Goal: Task Accomplishment & Management: Manage account settings

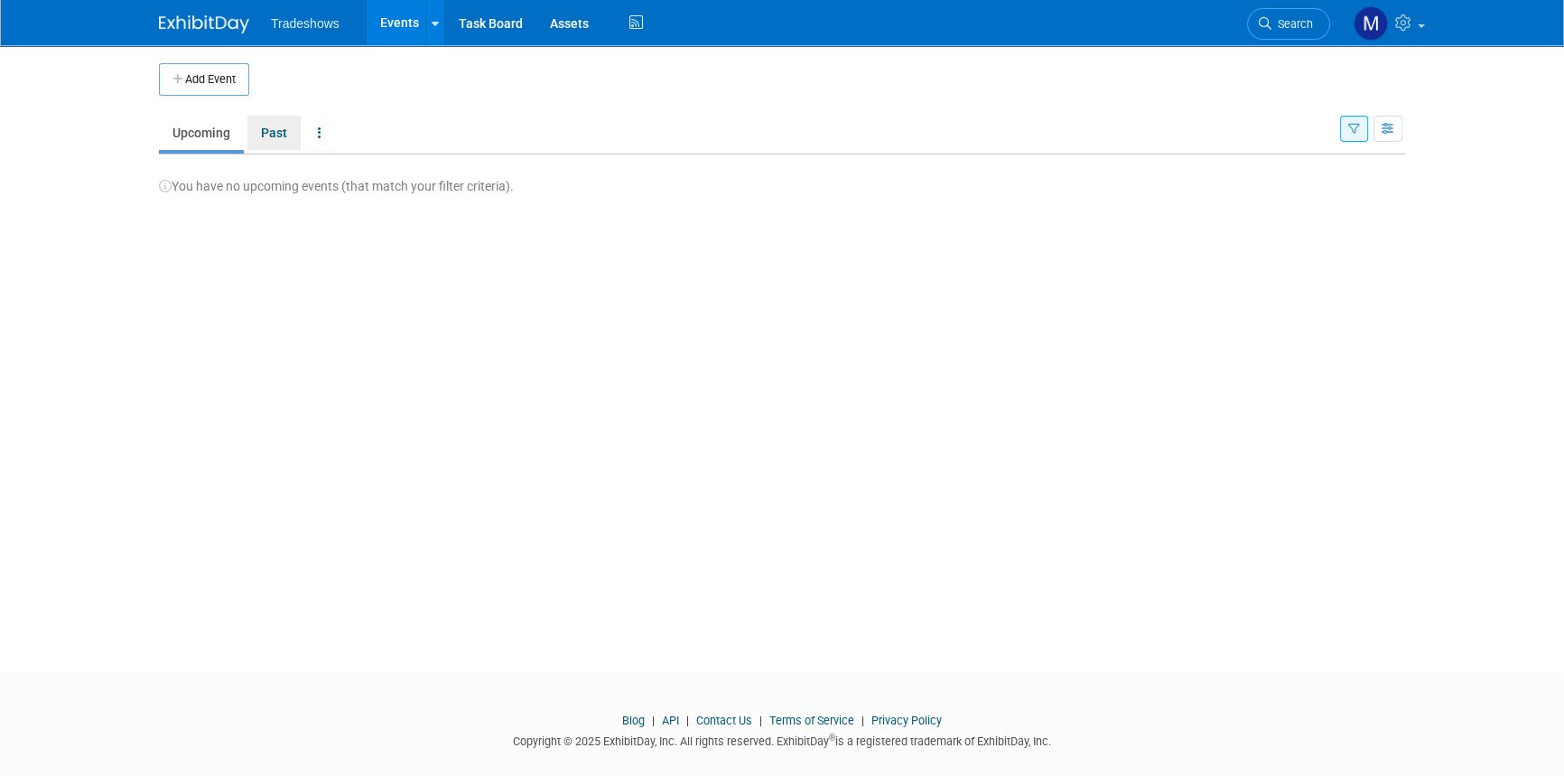
drag, startPoint x: 277, startPoint y: 141, endPoint x: 225, endPoint y: 120, distance: 56.3
click at [276, 141] on link "Past" at bounding box center [273, 133] width 53 height 34
click at [215, 144] on link "Upcoming" at bounding box center [201, 133] width 85 height 34
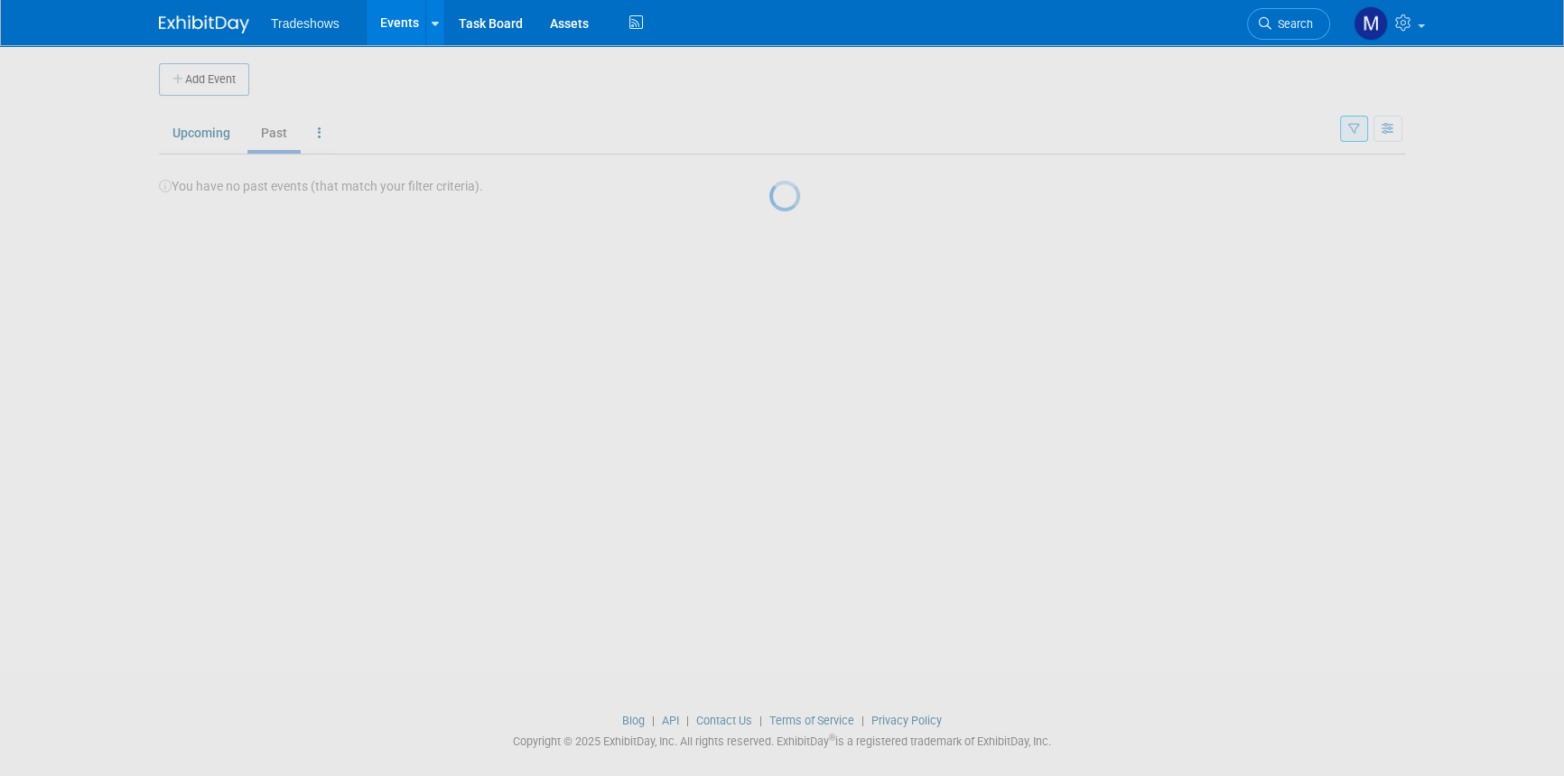
click at [769, 86] on div at bounding box center [781, 388] width 25 height 776
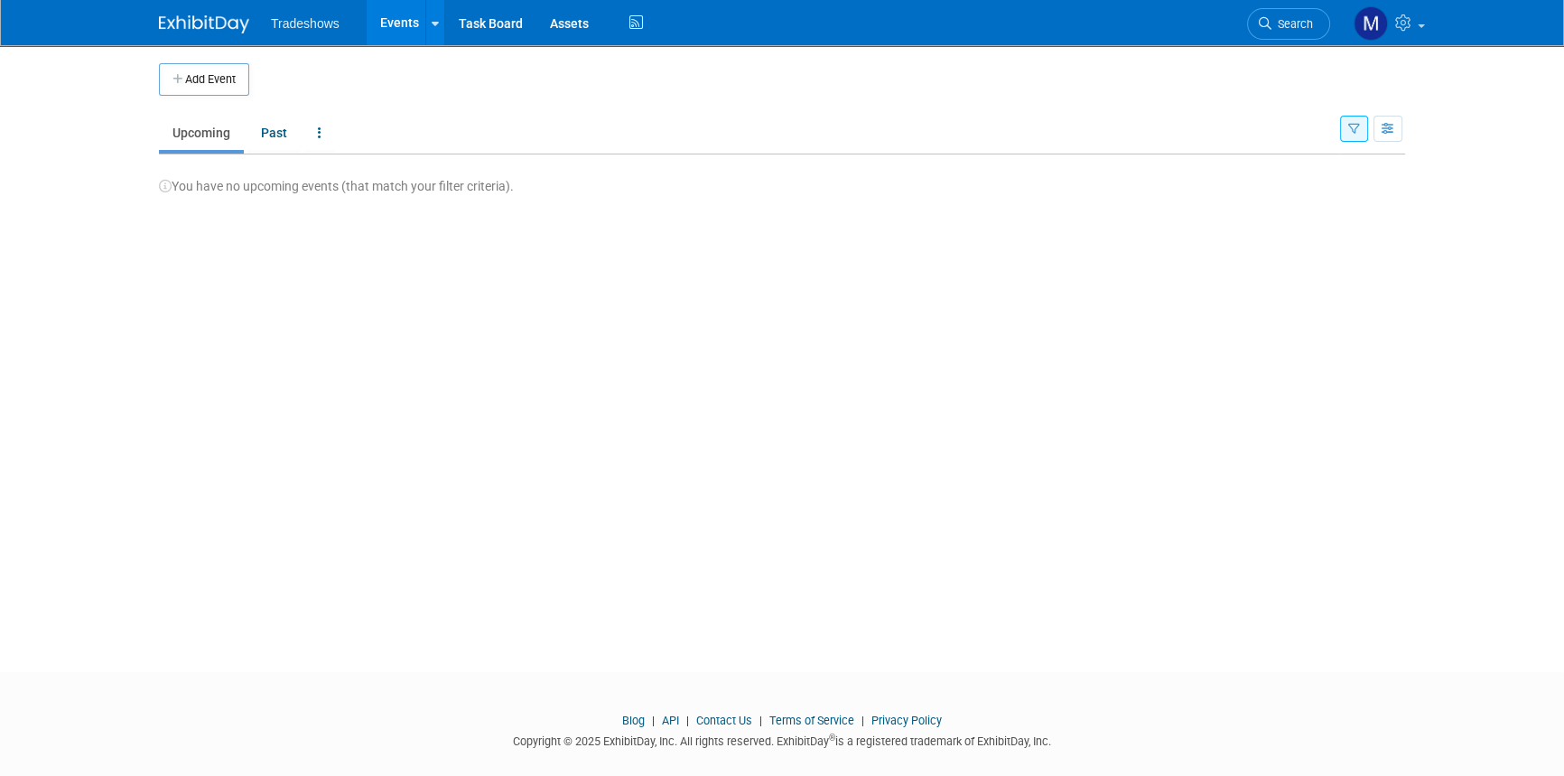
click at [203, 86] on button "Add Event" at bounding box center [204, 79] width 90 height 33
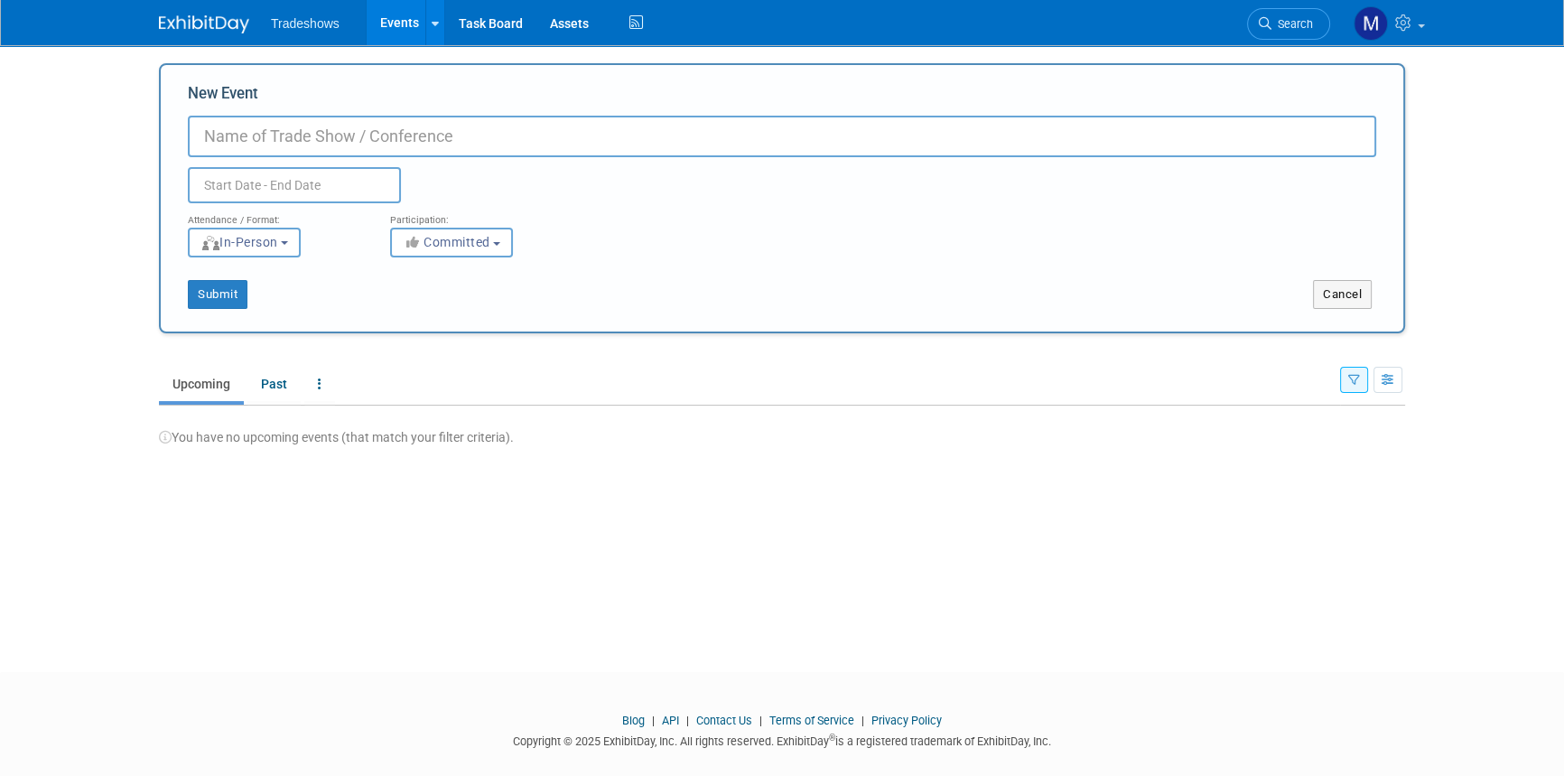
click at [241, 135] on input "New Event" at bounding box center [782, 137] width 1188 height 42
type input "TIntl TEST MAT"
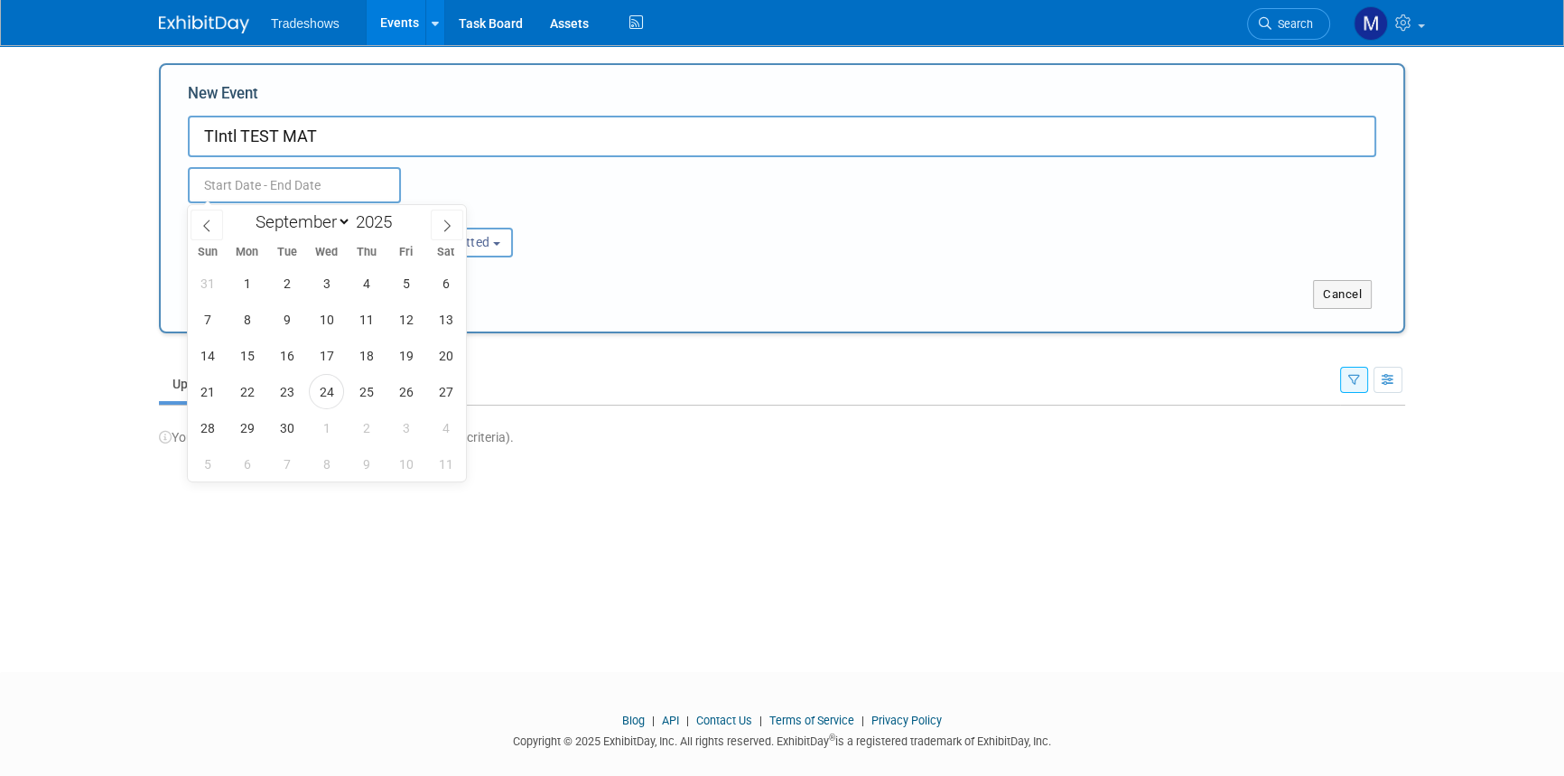
click at [223, 190] on input "text" at bounding box center [294, 185] width 213 height 36
click at [253, 272] on span "1" at bounding box center [246, 282] width 35 height 35
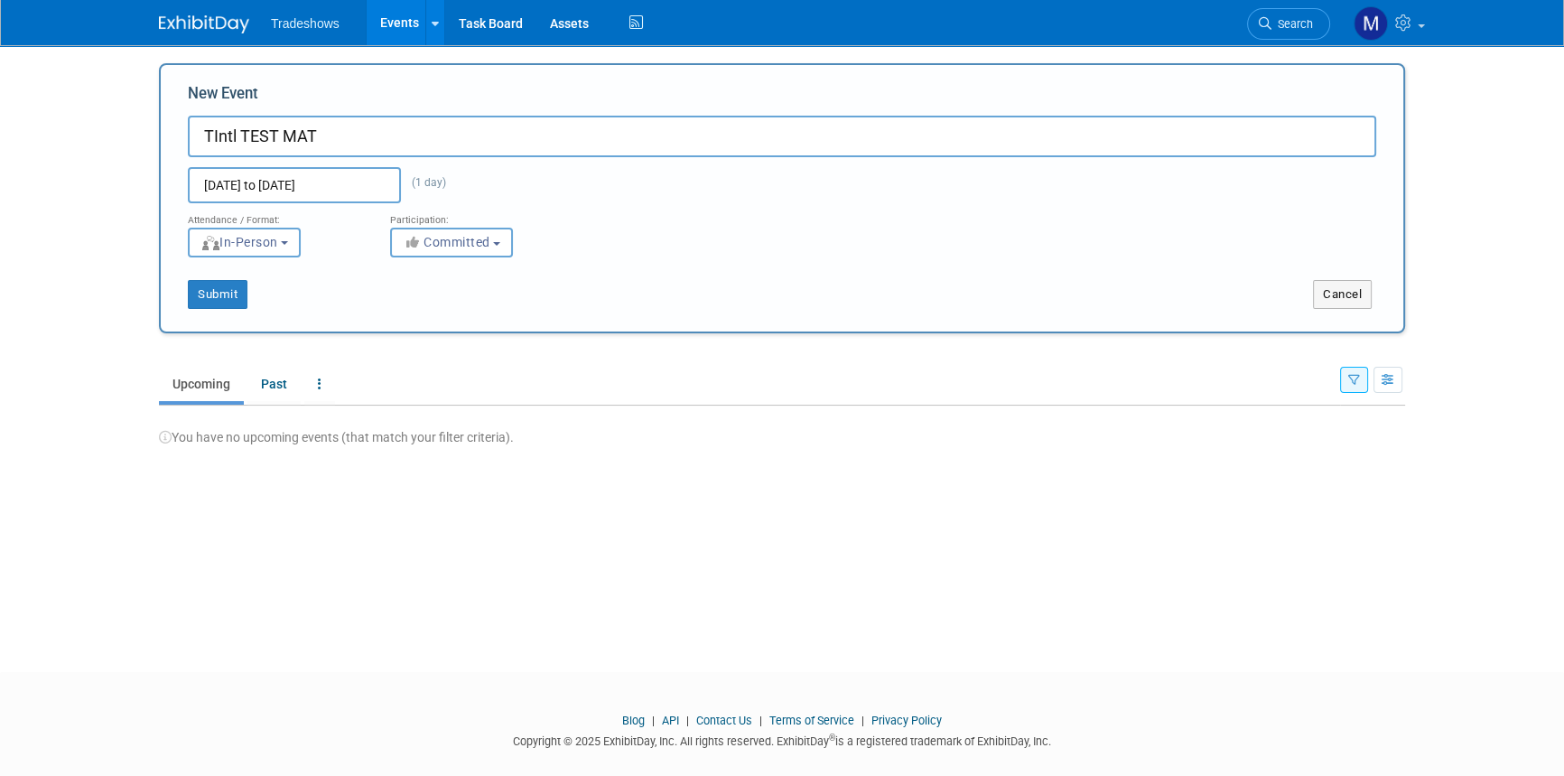
click at [279, 188] on input "Sep 1, 2025 to Sep 1, 2025" at bounding box center [294, 185] width 213 height 36
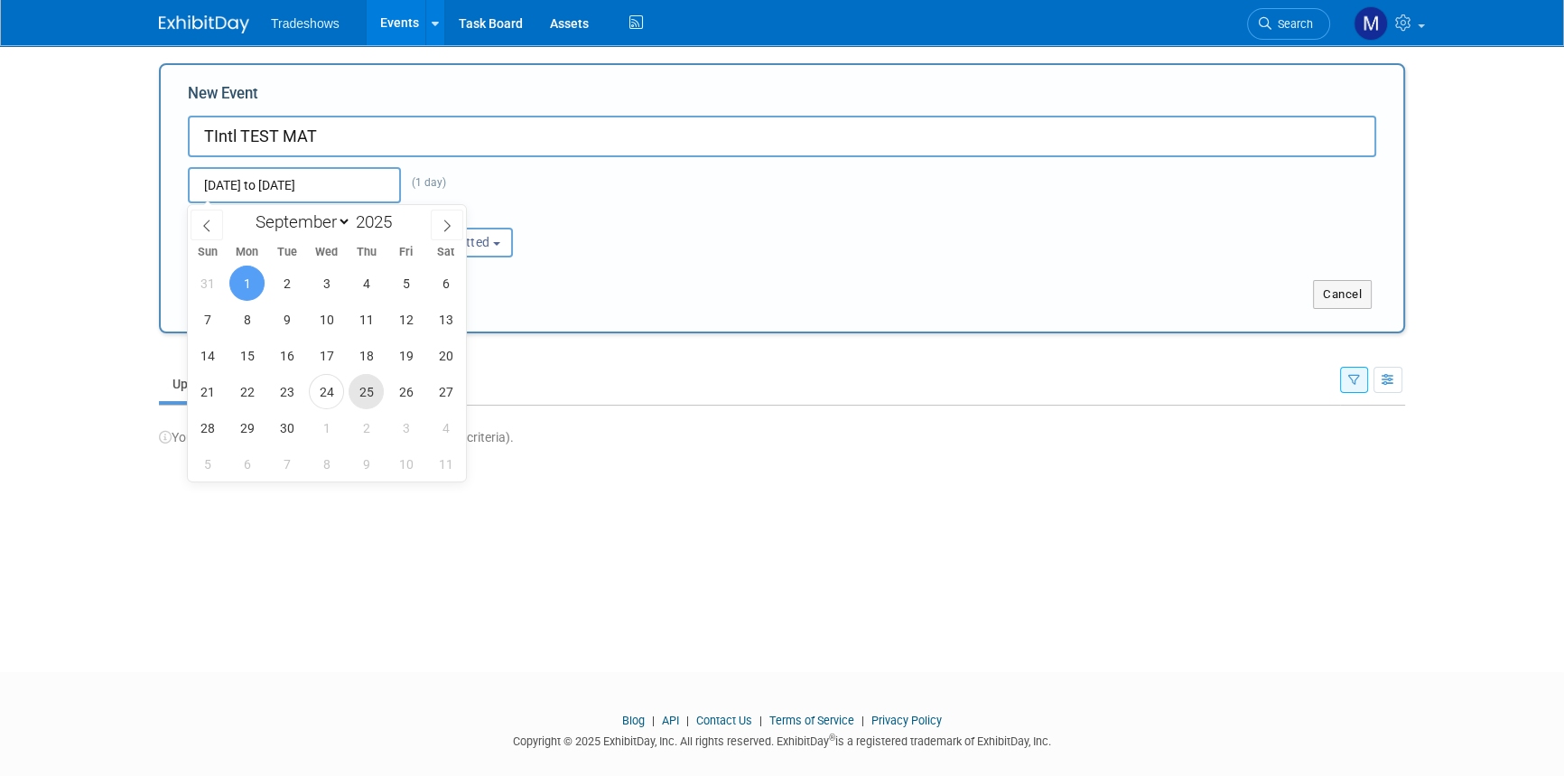
click at [361, 396] on span "25" at bounding box center [366, 391] width 35 height 35
type input "Sep 25, 2025 to Sep 25, 2025"
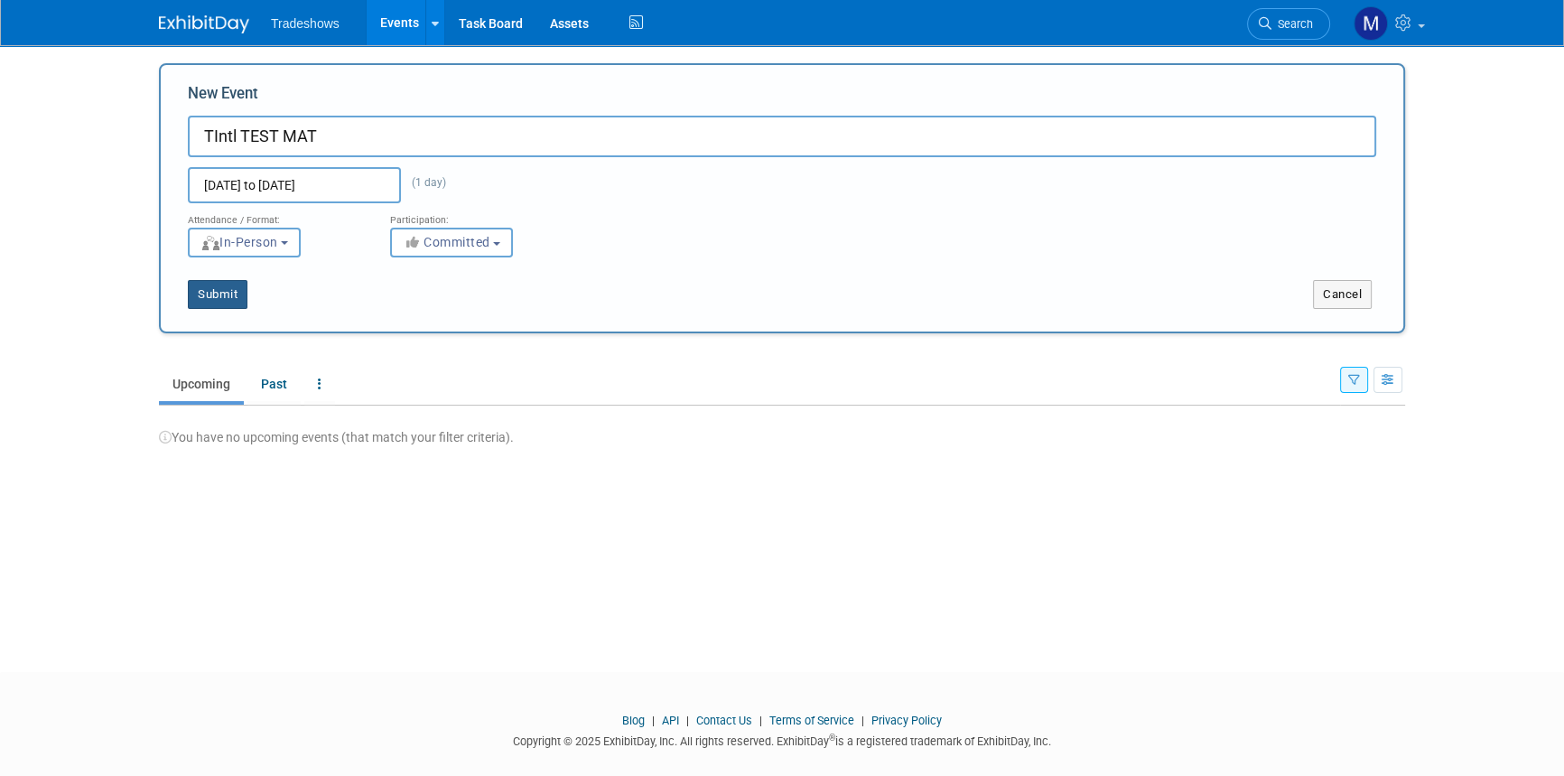
click at [209, 294] on button "Submit" at bounding box center [218, 294] width 60 height 29
type input "TIntl TEST MAT"
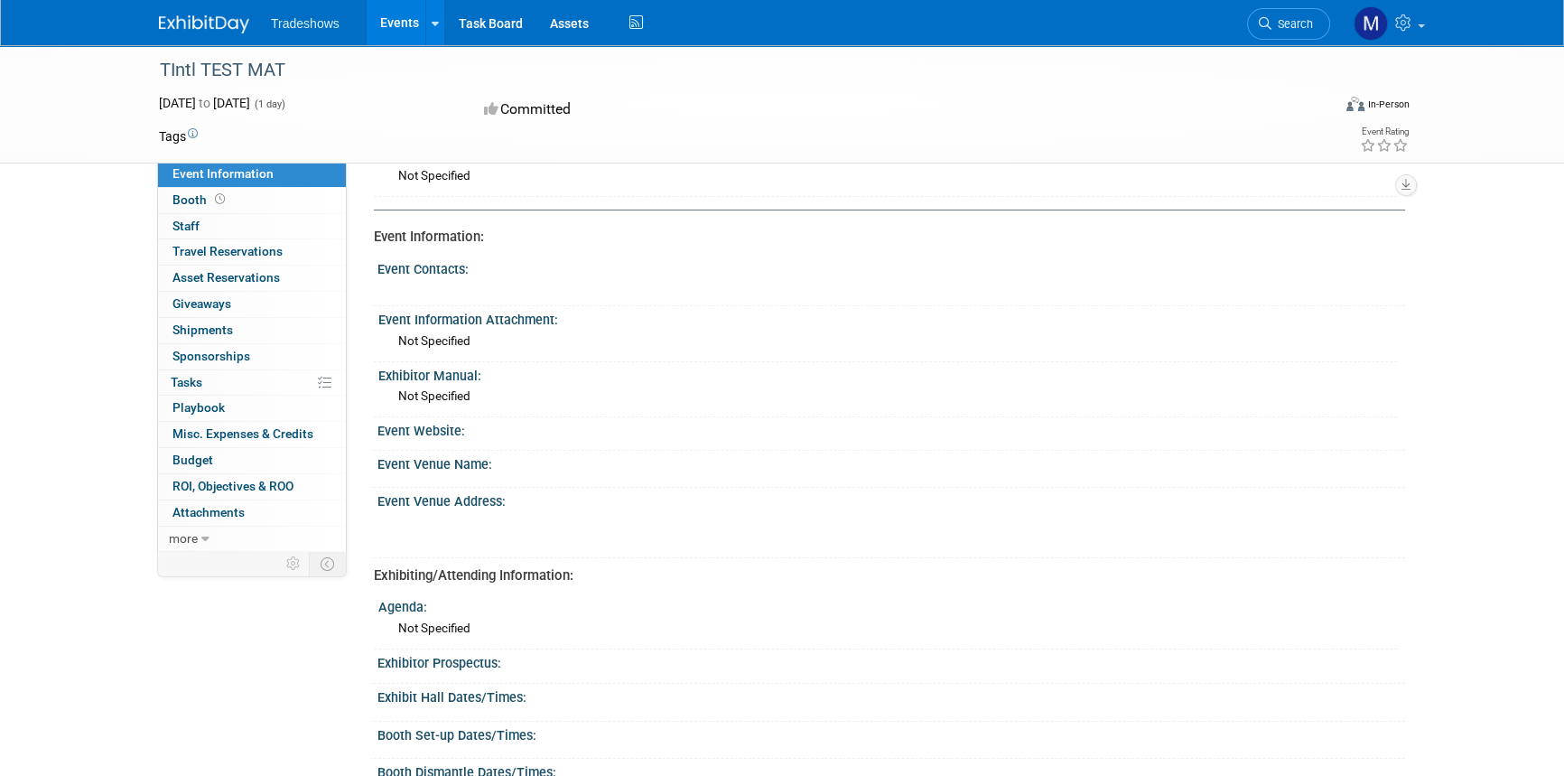
scroll to position [246, 0]
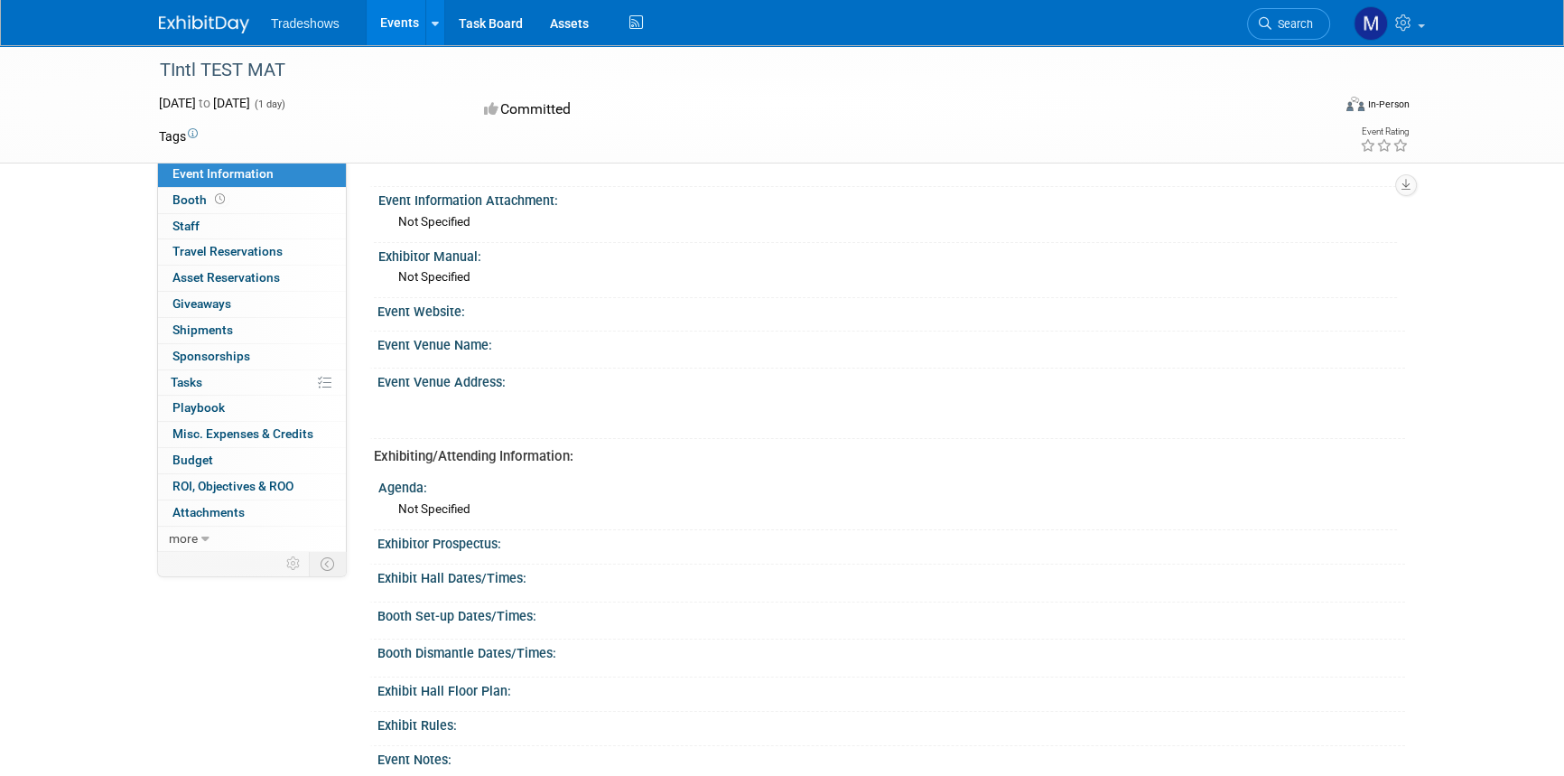
click at [409, 17] on link "Events" at bounding box center [400, 22] width 66 height 45
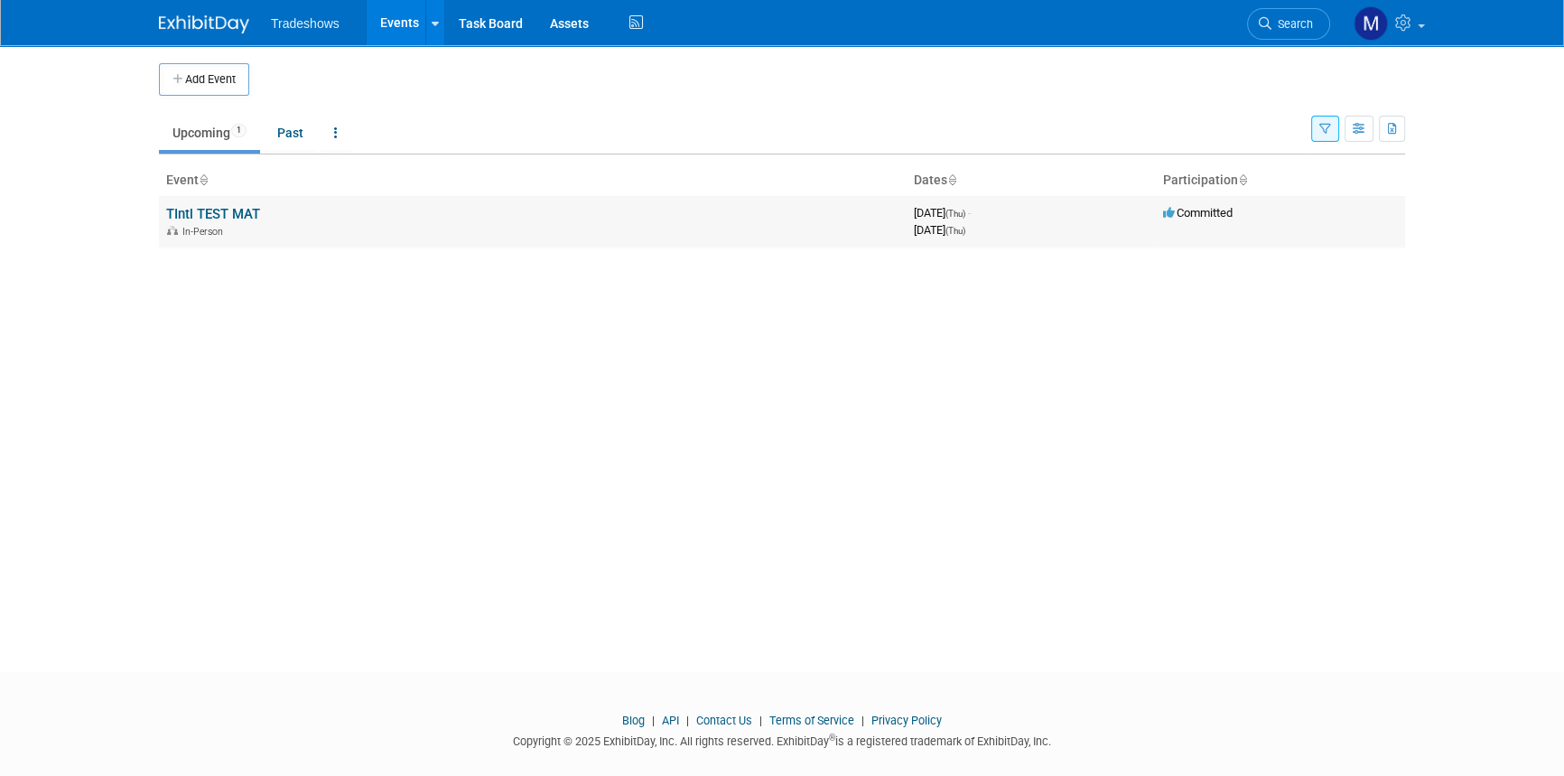
click at [244, 210] on link "TIntl TEST MAT" at bounding box center [213, 214] width 94 height 16
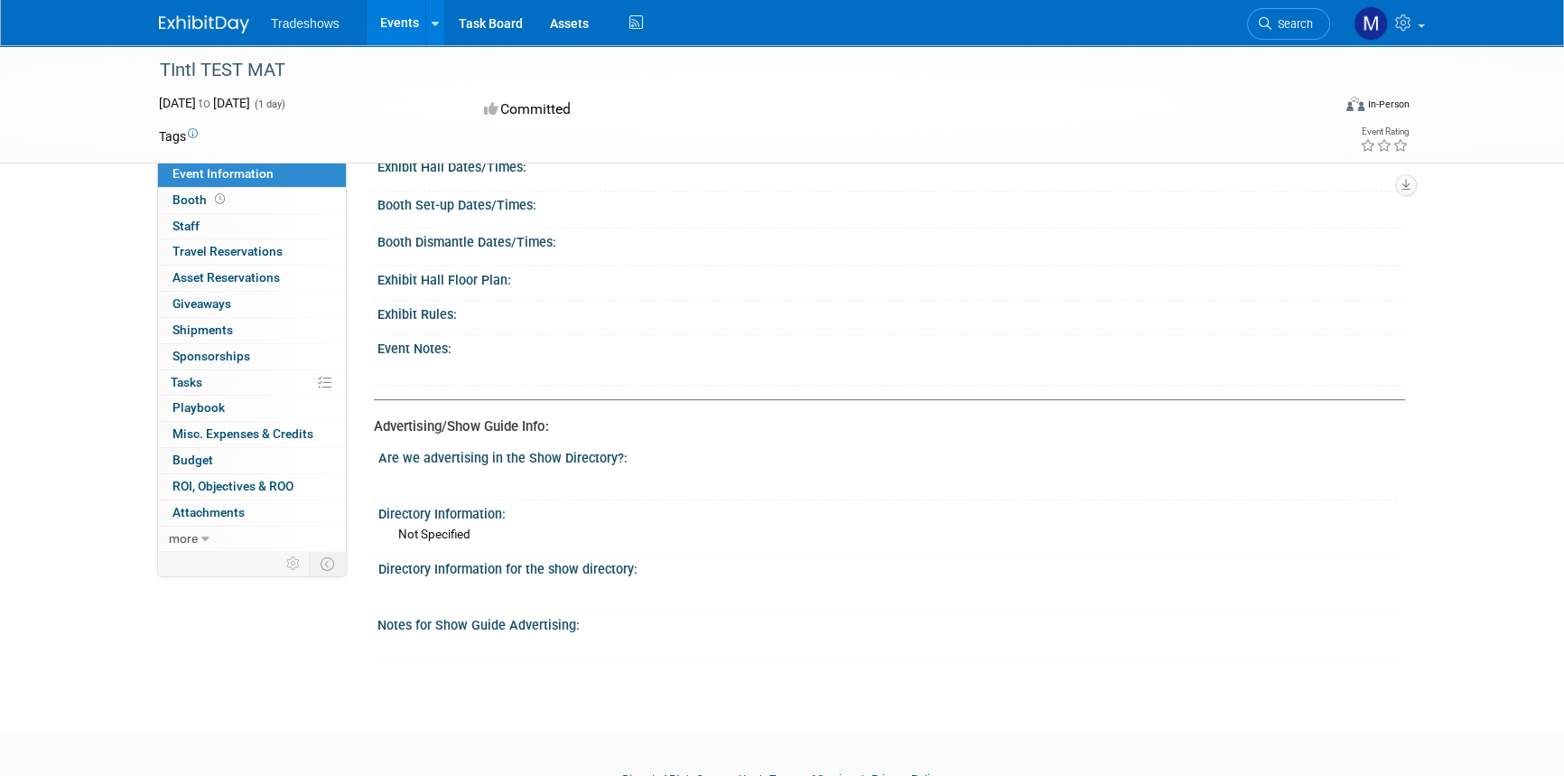
scroll to position [734, 0]
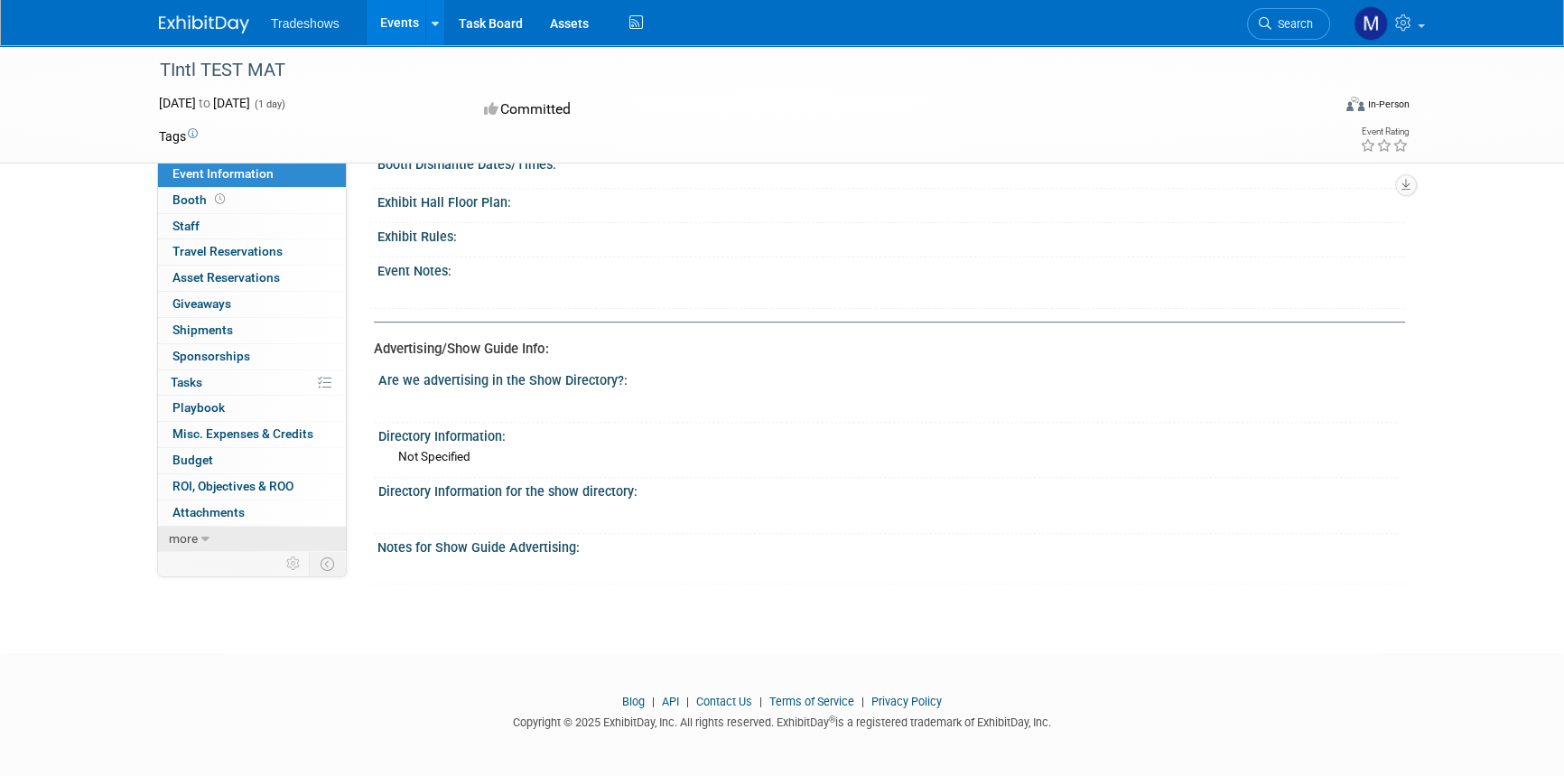
click at [179, 532] on span "more" at bounding box center [183, 538] width 29 height 14
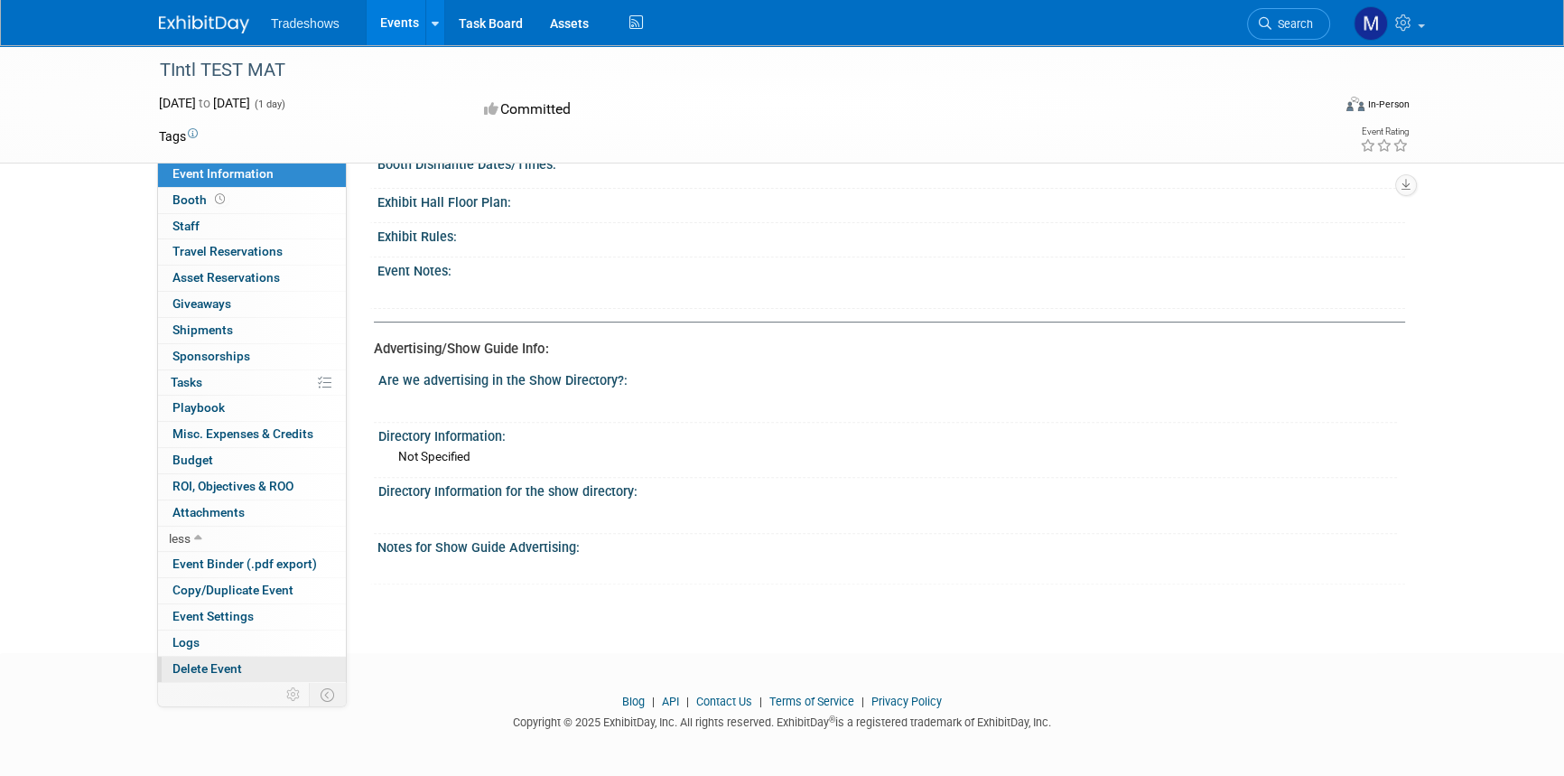
click at [228, 663] on span "Delete Event" at bounding box center [207, 668] width 70 height 14
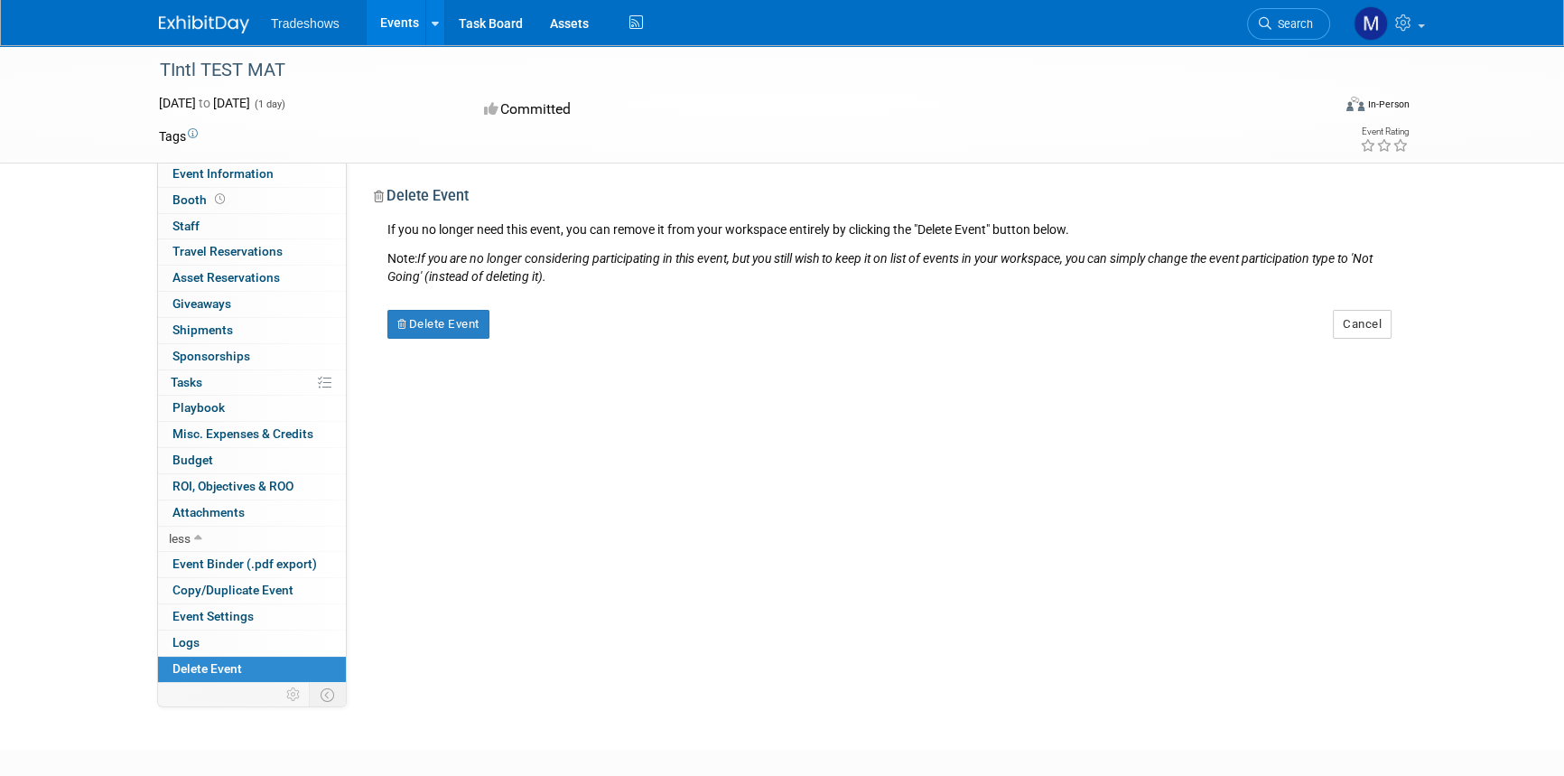
click at [451, 339] on div "Equipment Information: Trucks/Equipment/ display piece going to be on display I…" at bounding box center [876, 421] width 1058 height 519
click at [454, 330] on button "Delete Event" at bounding box center [438, 324] width 102 height 29
drag, startPoint x: 1336, startPoint y: 442, endPoint x: 1444, endPoint y: 327, distance: 157.1
click at [1318, 441] on div "Event Information Event Info Booth Booth 0 Staff 0 Staff 0 Travel Reservations …" at bounding box center [781, 363] width 1273 height 636
click at [564, 341] on link "Yes" at bounding box center [552, 338] width 52 height 29
